Goal: Go to known website: Access a specific website the user already knows

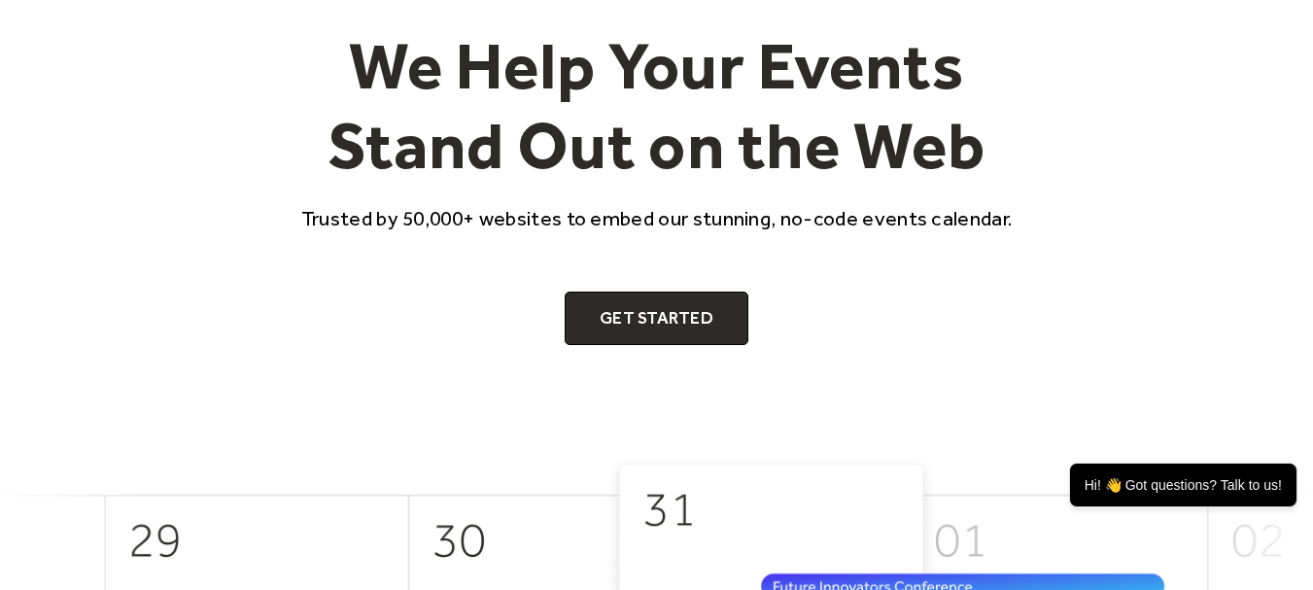
scroll to position [194, 0]
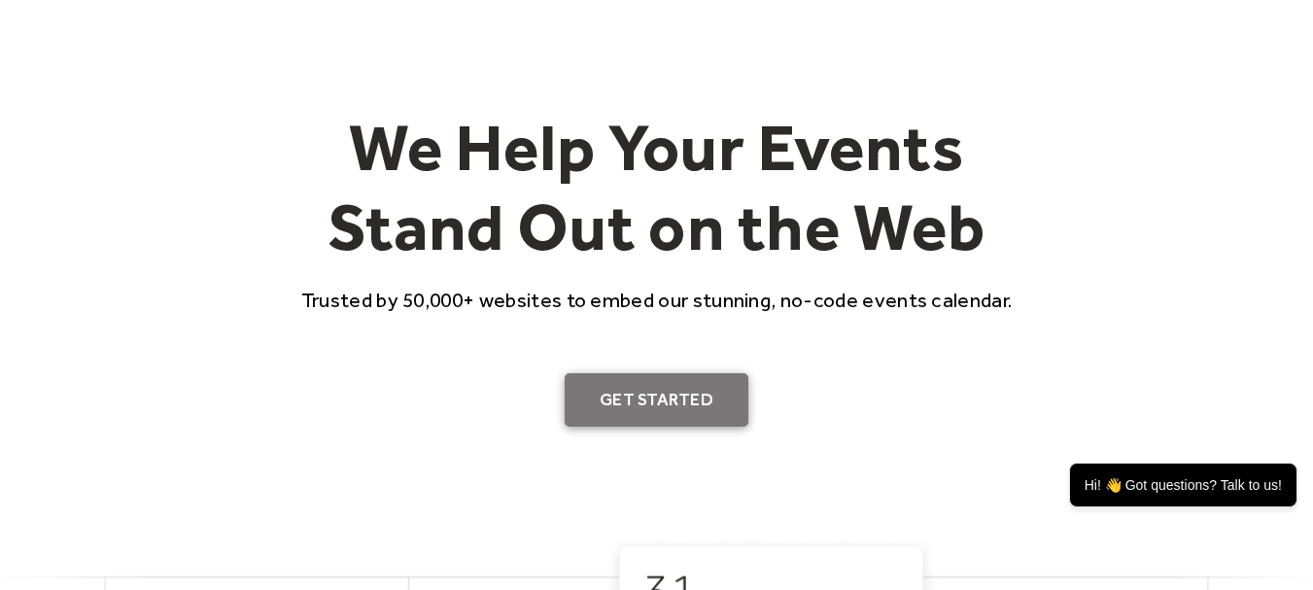
click at [654, 403] on link "Get Started" at bounding box center [657, 400] width 184 height 54
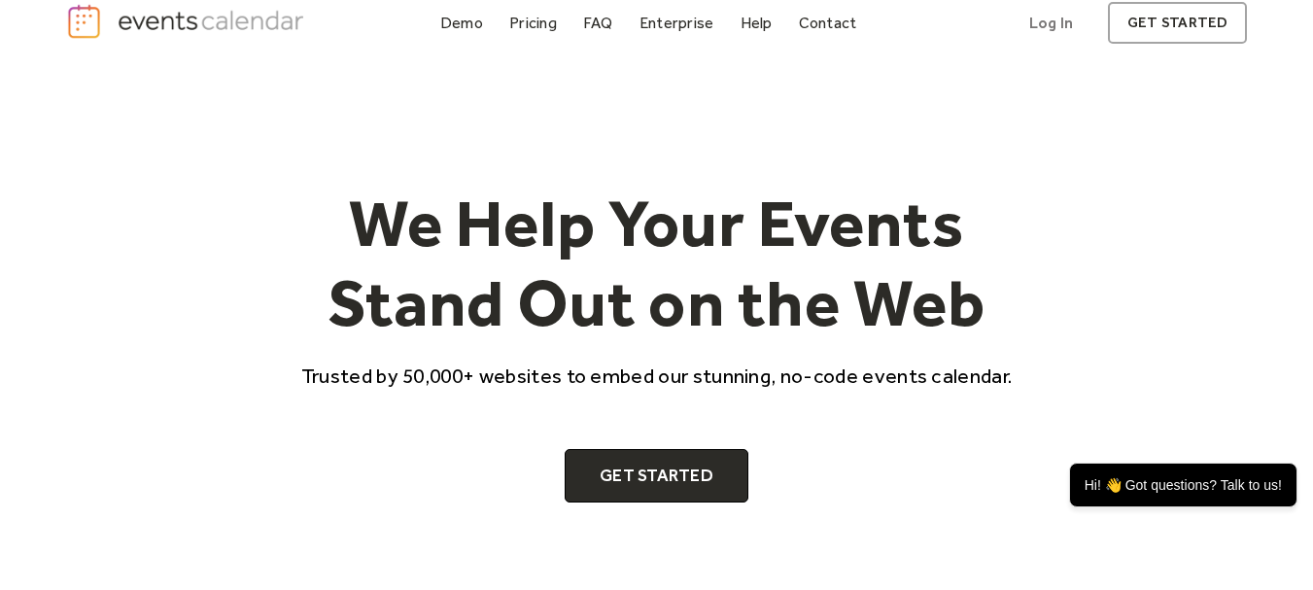
scroll to position [0, 0]
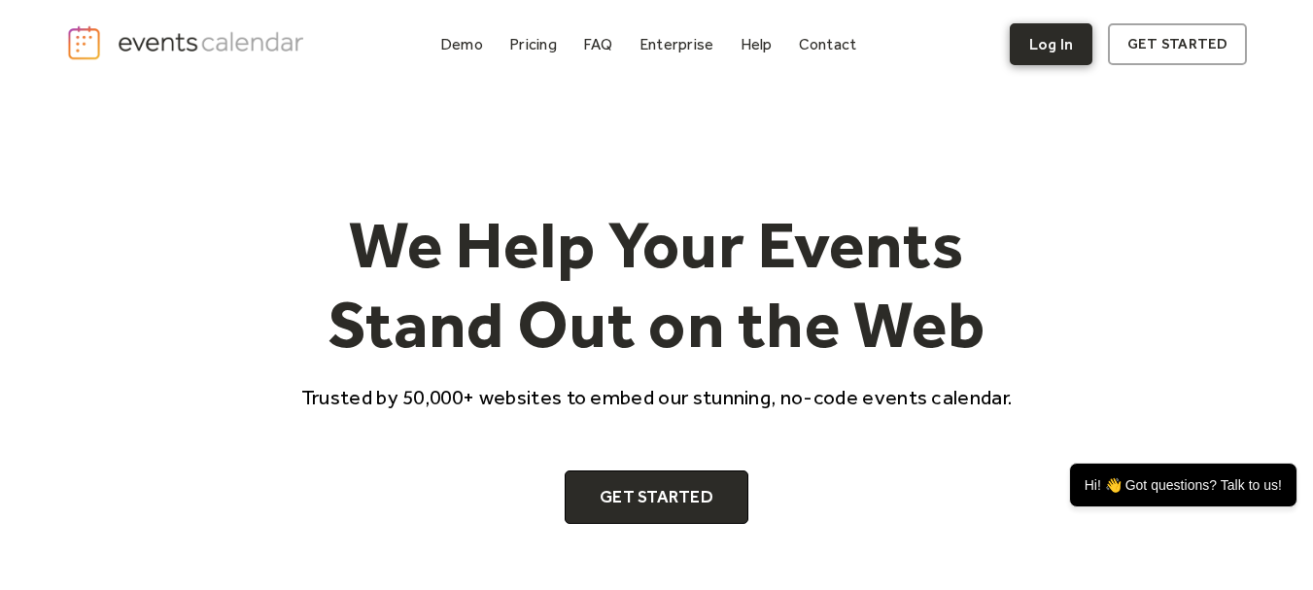
click at [1062, 43] on link "Log In" at bounding box center [1051, 44] width 83 height 42
